Goal: Task Accomplishment & Management: Manage account settings

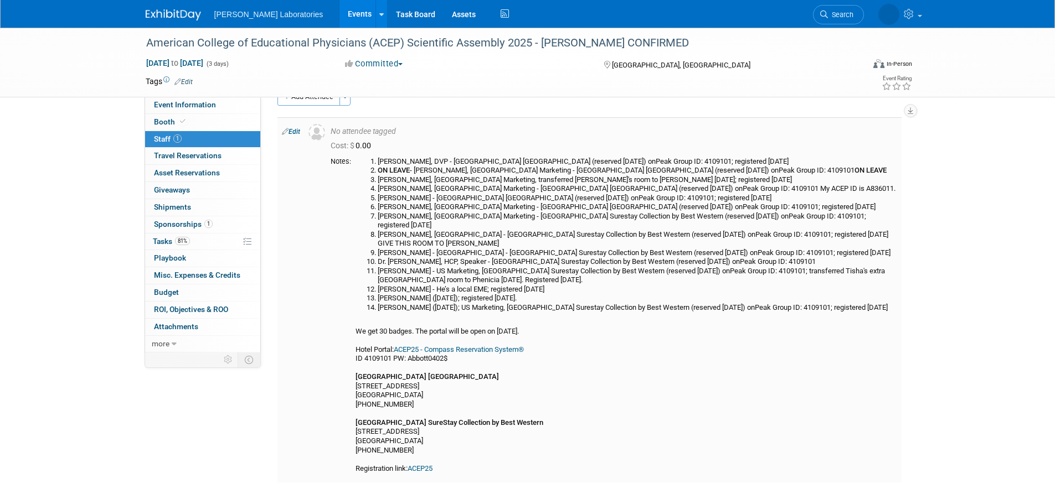
scroll to position [22, 0]
click at [294, 132] on link "Edit" at bounding box center [291, 134] width 18 height 8
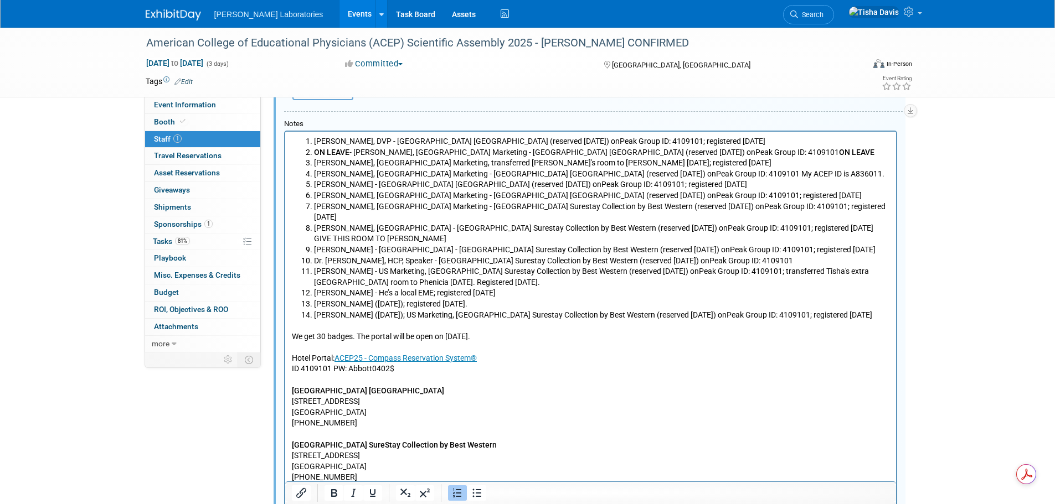
scroll to position [292, 0]
click at [877, 309] on li "[PERSON_NAME] ([DATE]); US Marketing, [GEOGRAPHIC_DATA] Surestay Collection by …" at bounding box center [601, 314] width 576 height 11
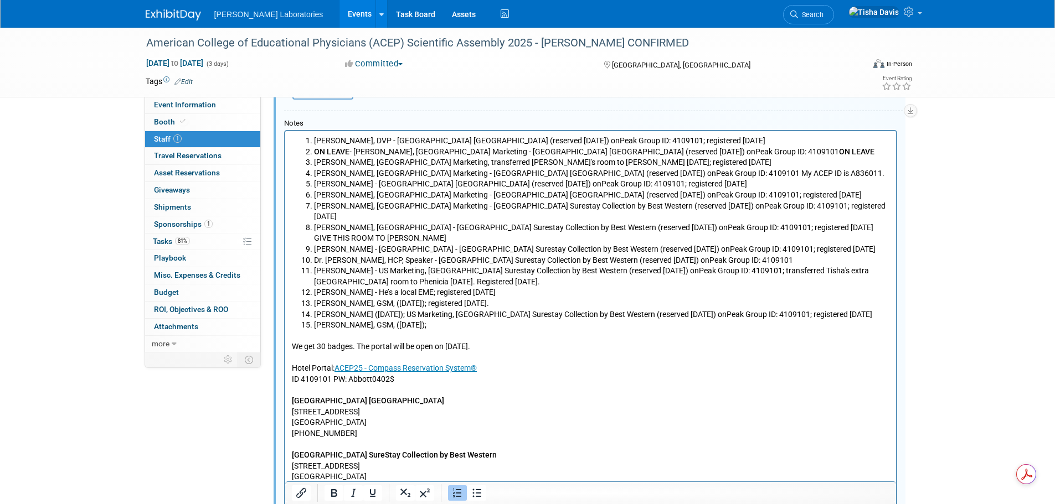
click at [508, 298] on li "[PERSON_NAME], GSM, ([DATE]); registered [DATE]." at bounding box center [601, 303] width 576 height 11
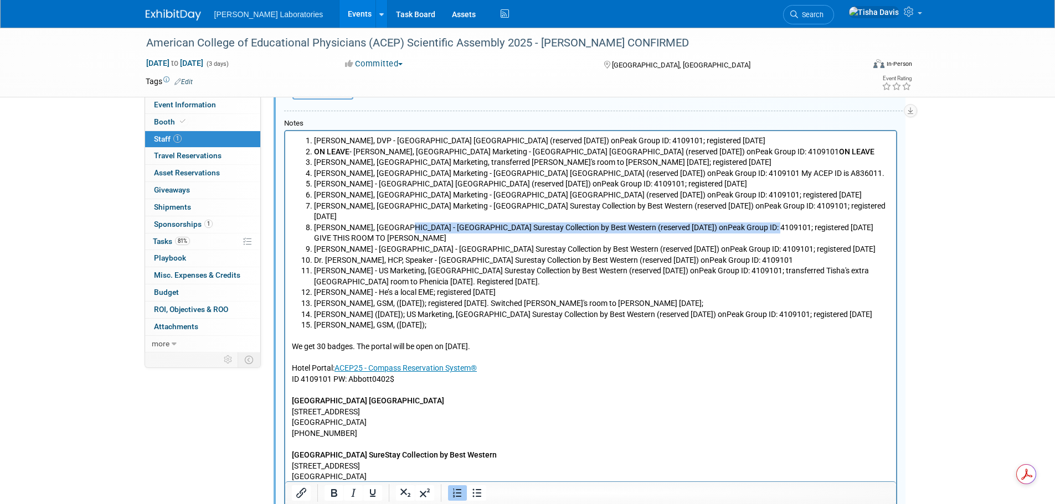
drag, startPoint x: 393, startPoint y: 215, endPoint x: 752, endPoint y: 211, distance: 359.3
click at [752, 223] on li "[PERSON_NAME], [GEOGRAPHIC_DATA] - [GEOGRAPHIC_DATA] Surestay Collection by Bes…" at bounding box center [601, 234] width 576 height 22
copy li "[GEOGRAPHIC_DATA] Surestay Collection by Best Western (reserved [DATE]) onPeak …"
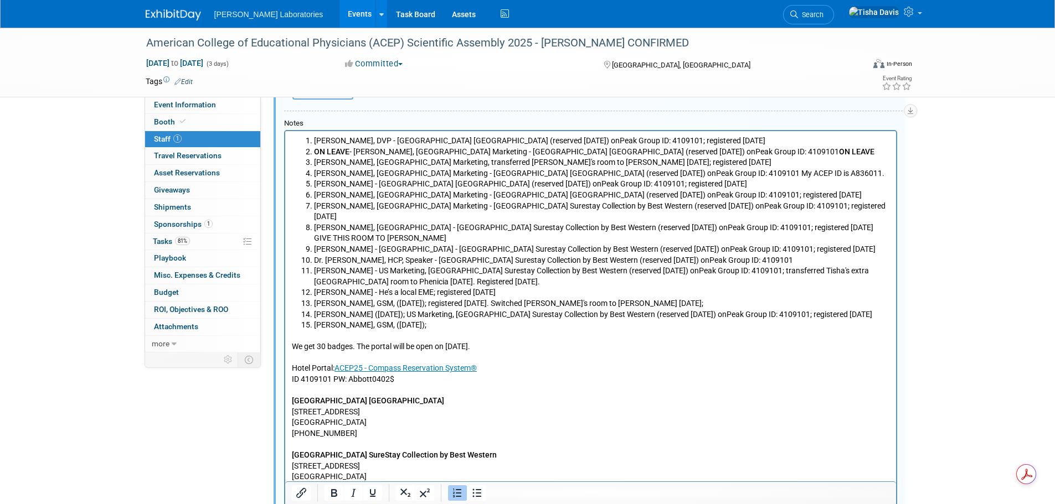
click at [663, 298] on li "[PERSON_NAME], GSM, ([DATE]); registered [DATE]. Switched [PERSON_NAME]'s room …" at bounding box center [601, 303] width 576 height 11
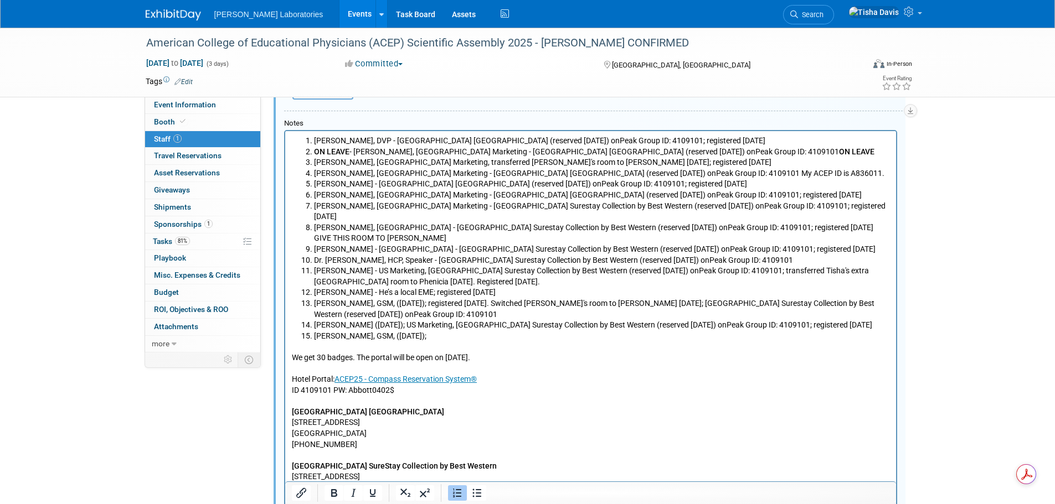
click at [485, 331] on li "[PERSON_NAME], GSM, ([DATE]);" at bounding box center [601, 336] width 576 height 11
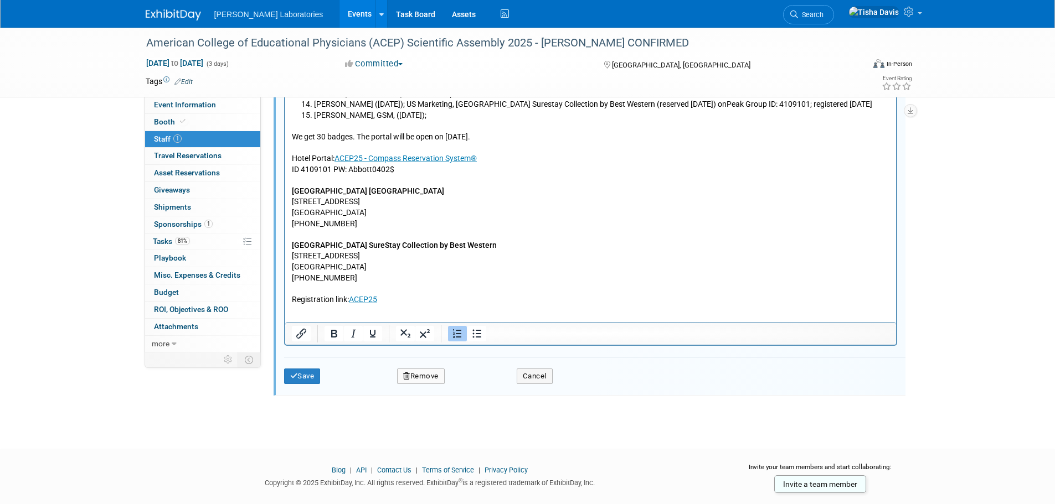
scroll to position [514, 0]
click at [309, 378] on button "Save" at bounding box center [302, 376] width 37 height 16
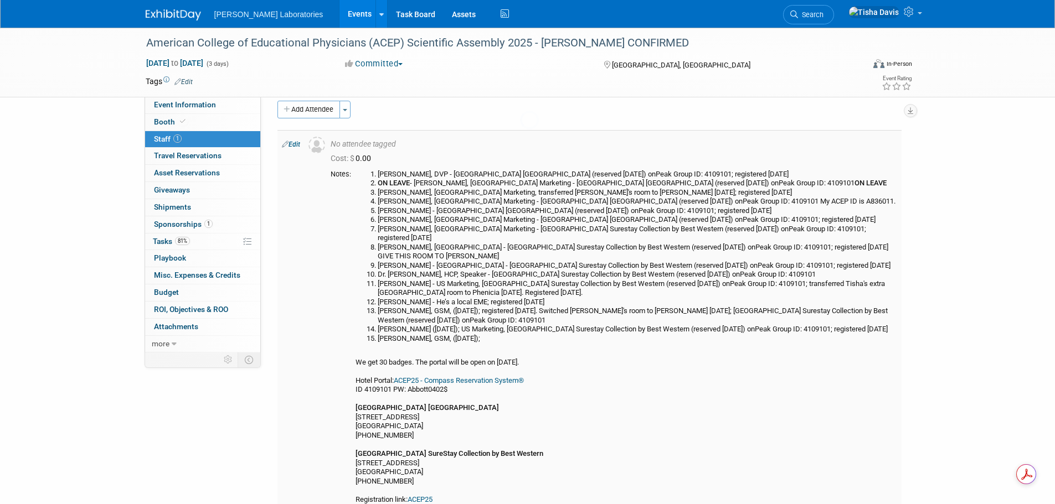
scroll to position [151, 0]
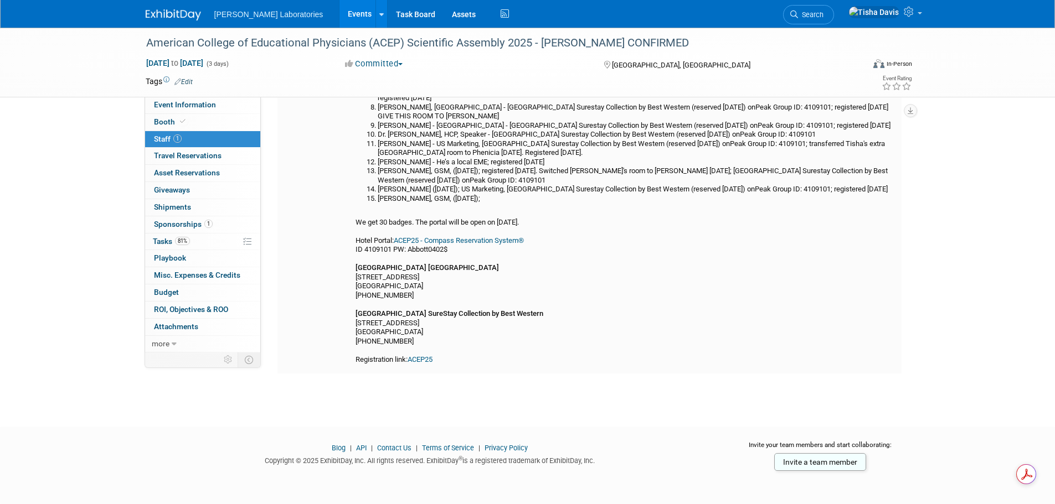
click at [430, 359] on link "ACEP25" at bounding box center [419, 359] width 25 height 8
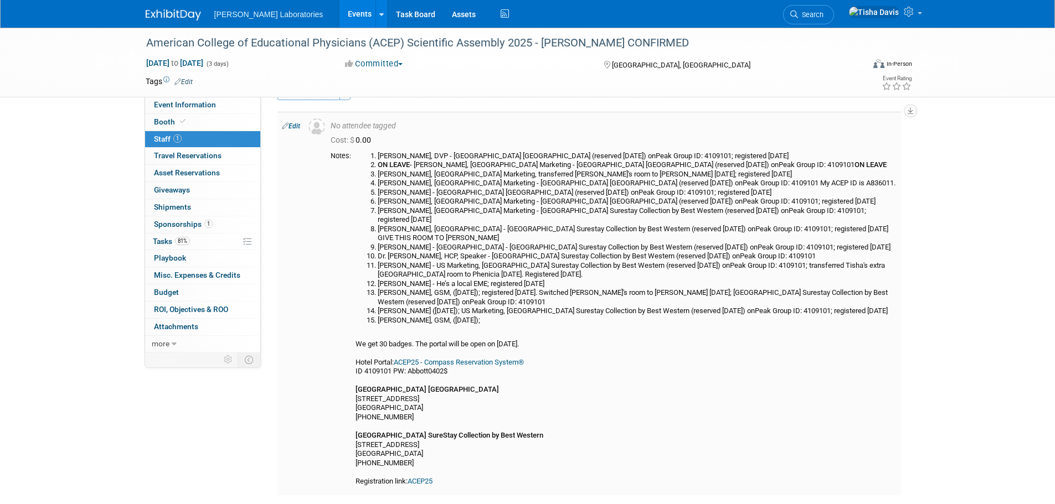
scroll to position [0, 0]
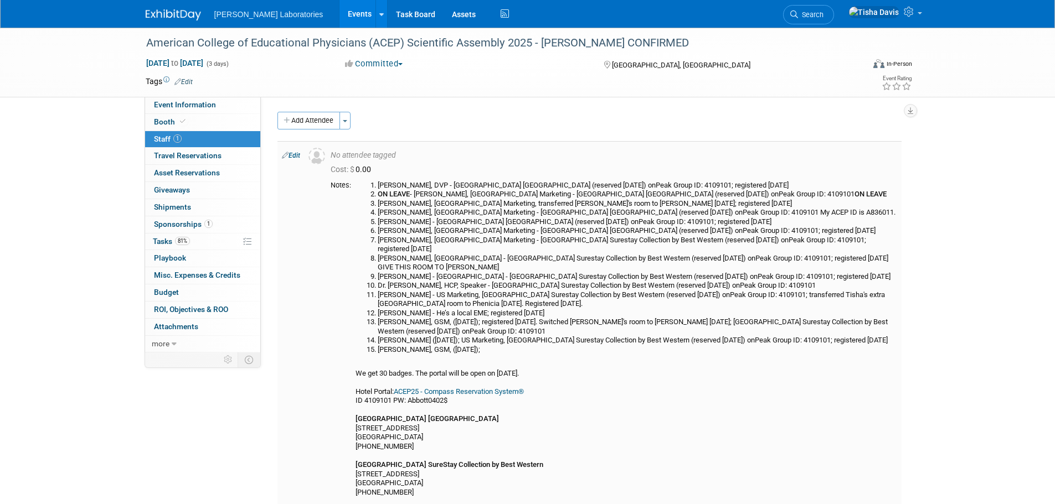
click at [295, 157] on link "Edit" at bounding box center [291, 156] width 18 height 8
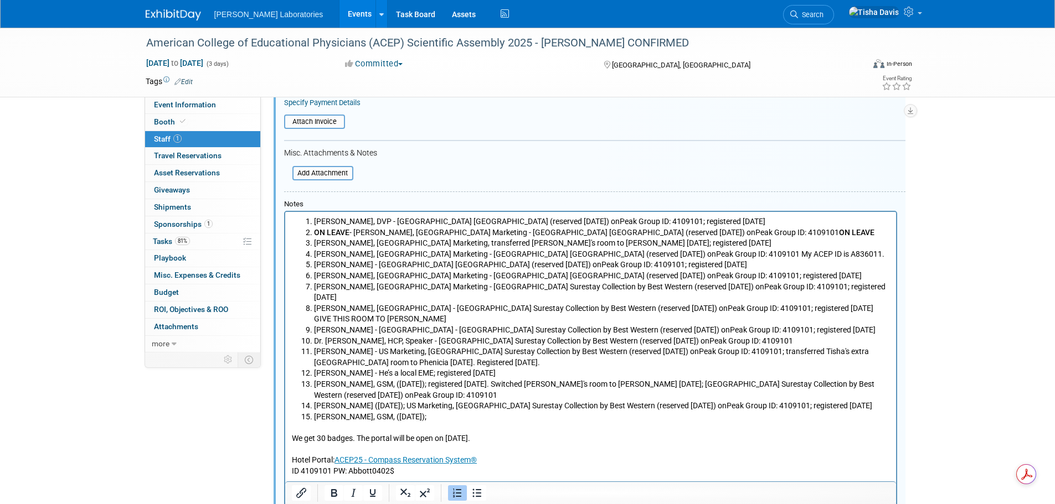
scroll to position [237, 0]
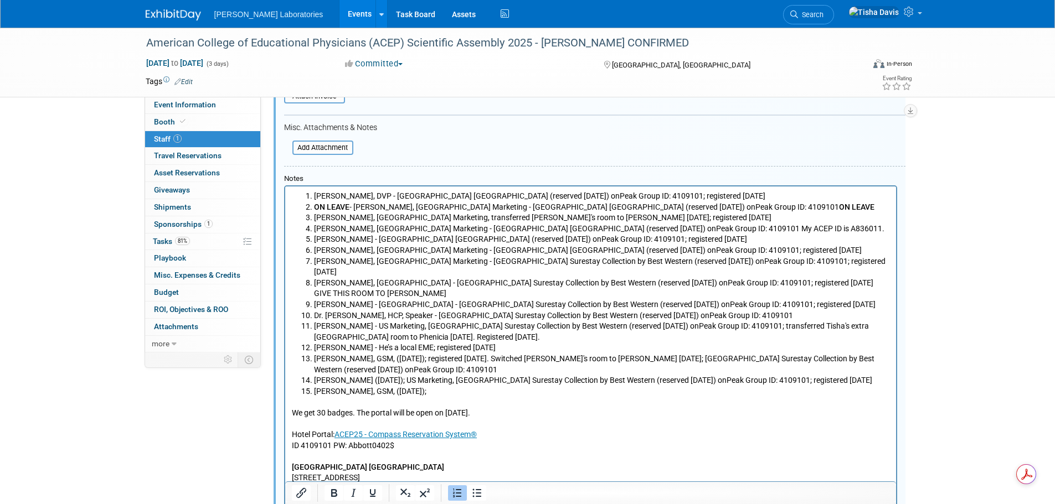
click at [451, 386] on li "[PERSON_NAME], GSM, ([DATE]);" at bounding box center [601, 391] width 576 height 11
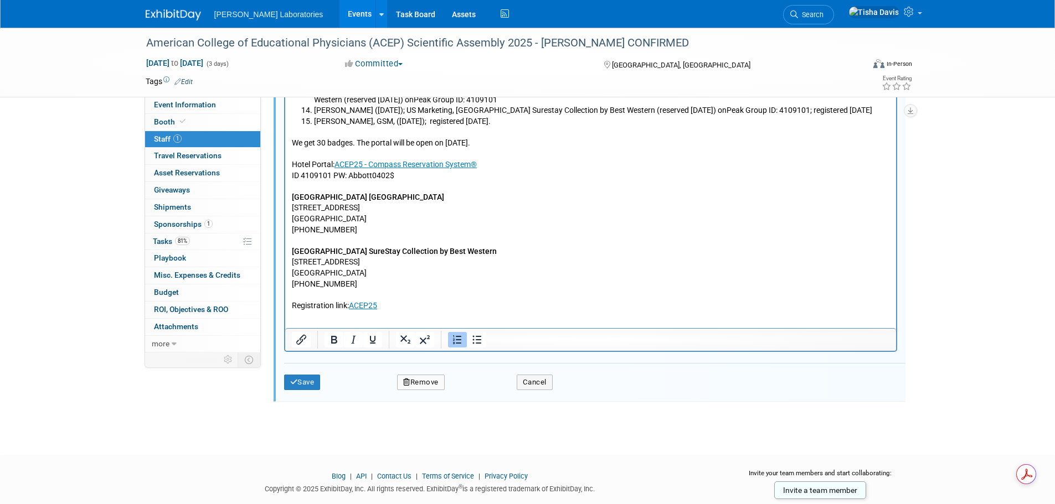
scroll to position [514, 0]
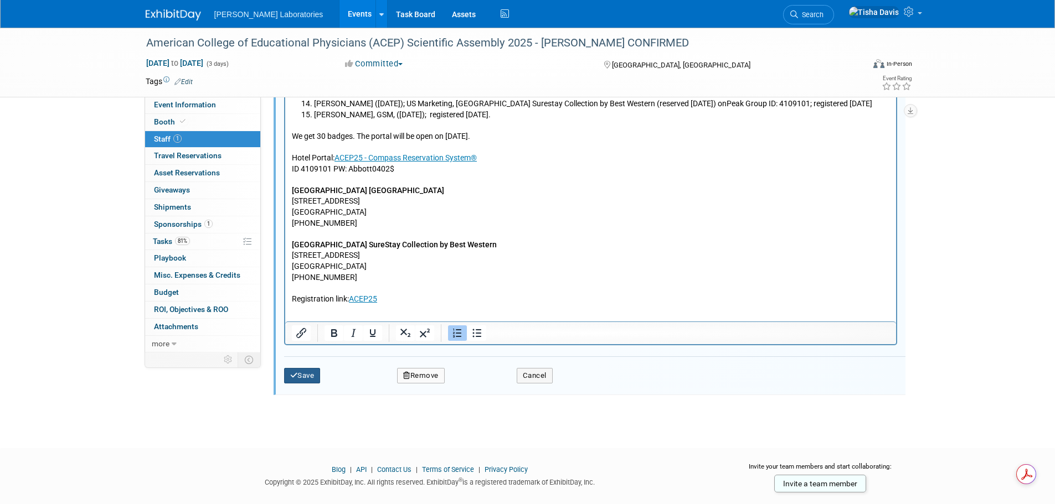
click at [314, 377] on button "Save" at bounding box center [302, 376] width 37 height 16
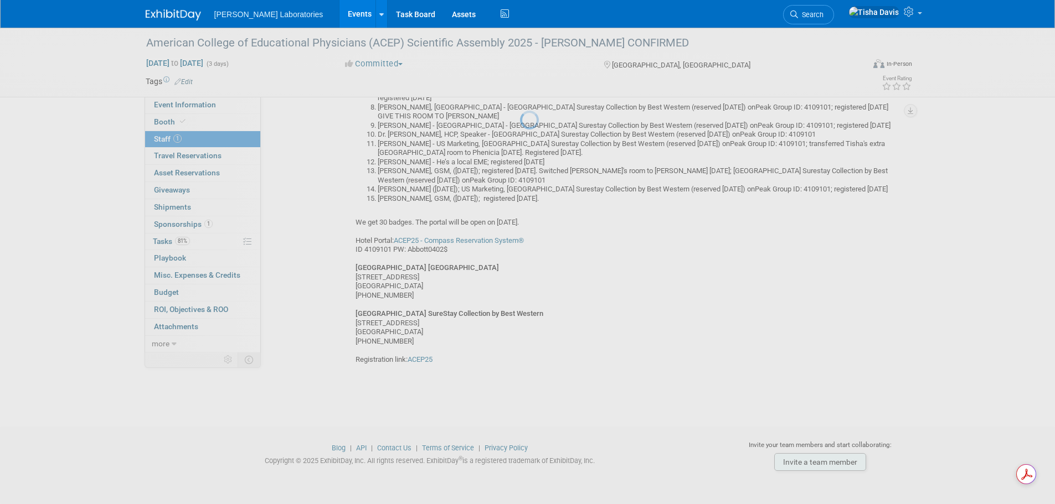
scroll to position [151, 0]
